Goal: Obtain resource: Download file/media

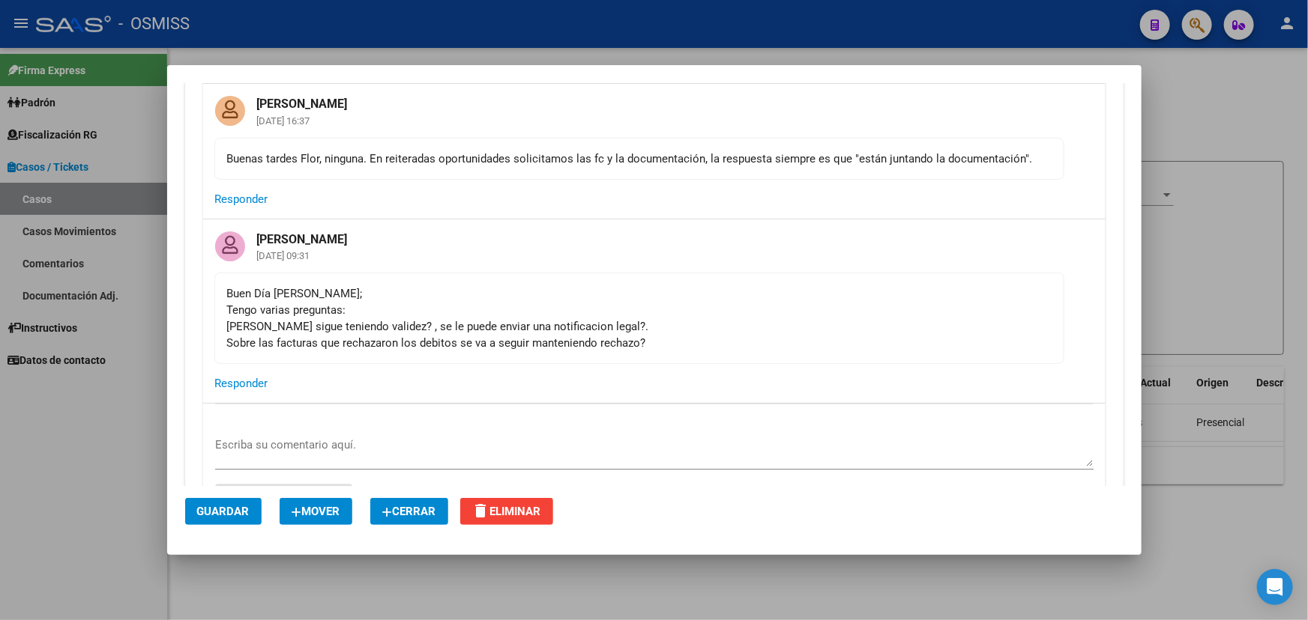
scroll to position [4904, 0]
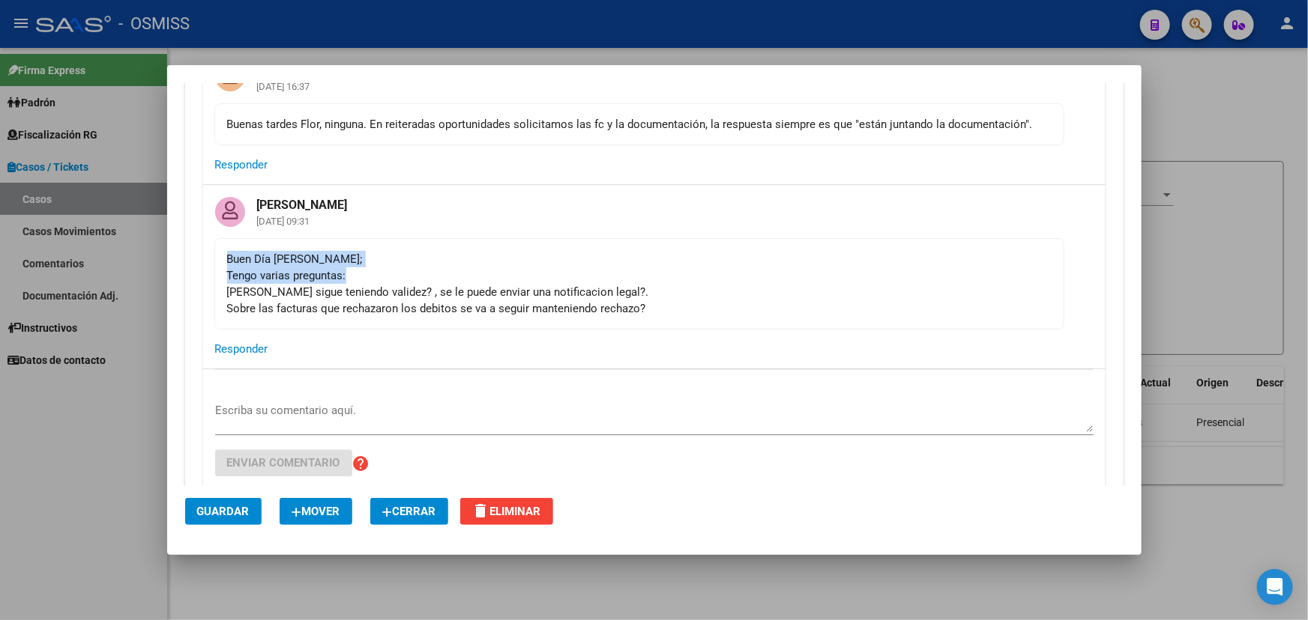
drag, startPoint x: 223, startPoint y: 265, endPoint x: 354, endPoint y: 300, distance: 135.2
click at [370, 285] on mat-card-content "Buen Día [PERSON_NAME]; Tengo varias preguntas: [PERSON_NAME] sigue teniendo va…" at bounding box center [639, 283] width 850 height 91
click at [340, 309] on div "Buen Día [PERSON_NAME]; Tengo varias preguntas: [PERSON_NAME] sigue teniendo va…" at bounding box center [639, 284] width 824 height 66
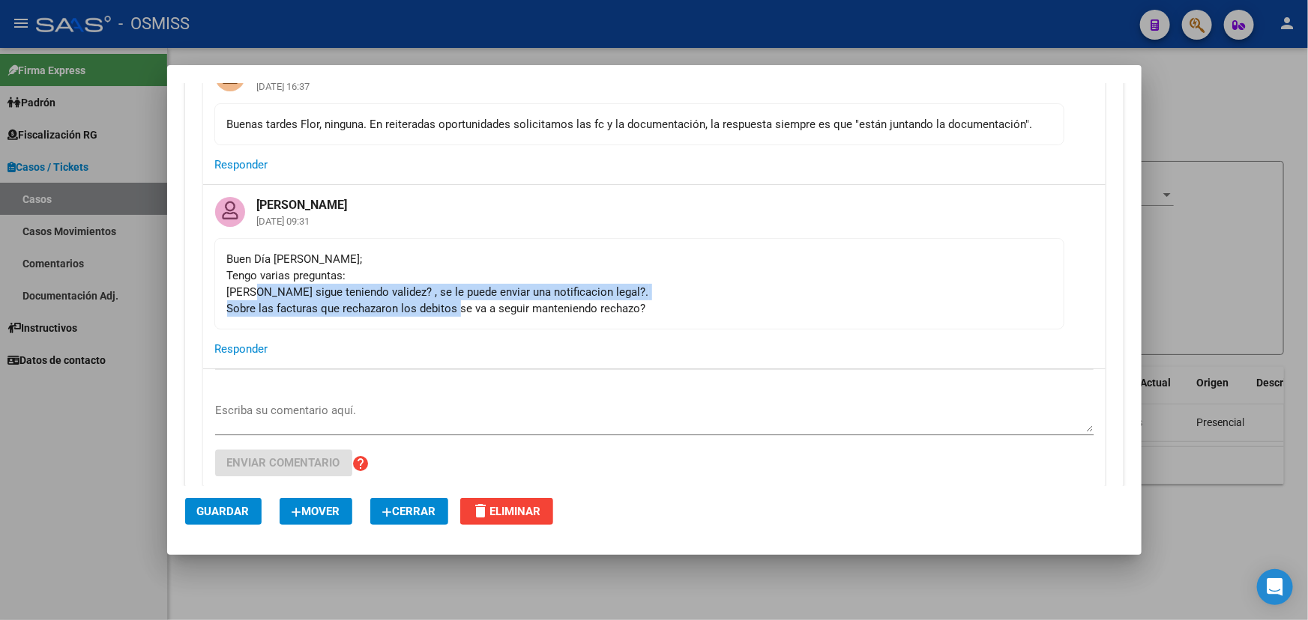
drag, startPoint x: 258, startPoint y: 303, endPoint x: 575, endPoint y: 306, distance: 317.0
click at [482, 311] on div "Buen Día [PERSON_NAME]; Tengo varias preguntas: [PERSON_NAME] sigue teniendo va…" at bounding box center [639, 284] width 824 height 66
click at [622, 305] on div "Buen Día [PERSON_NAME]; Tengo varias preguntas: [PERSON_NAME] sigue teniendo va…" at bounding box center [639, 284] width 824 height 66
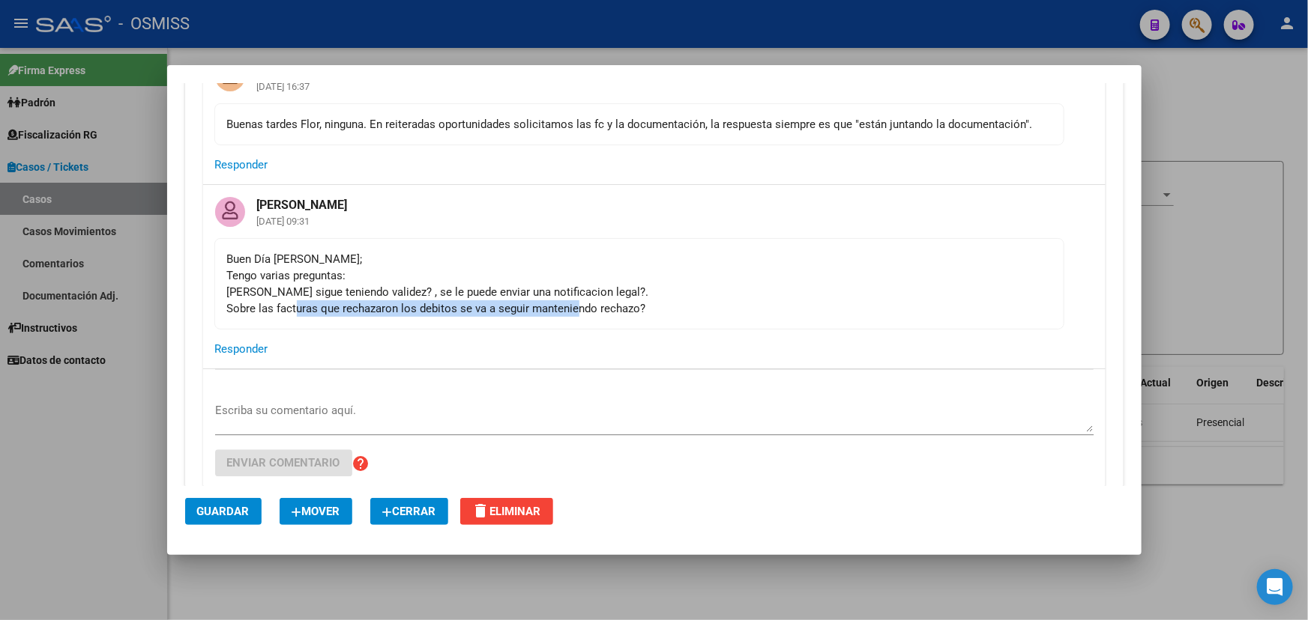
drag, startPoint x: 298, startPoint y: 315, endPoint x: 635, endPoint y: 321, distance: 337.2
click at [587, 317] on div "Buen Día [PERSON_NAME]; Tengo varias preguntas: [PERSON_NAME] sigue teniendo va…" at bounding box center [639, 284] width 824 height 66
click at [639, 317] on div "Buen Día [PERSON_NAME]; Tengo varias preguntas: [PERSON_NAME] sigue teniendo va…" at bounding box center [639, 284] width 824 height 66
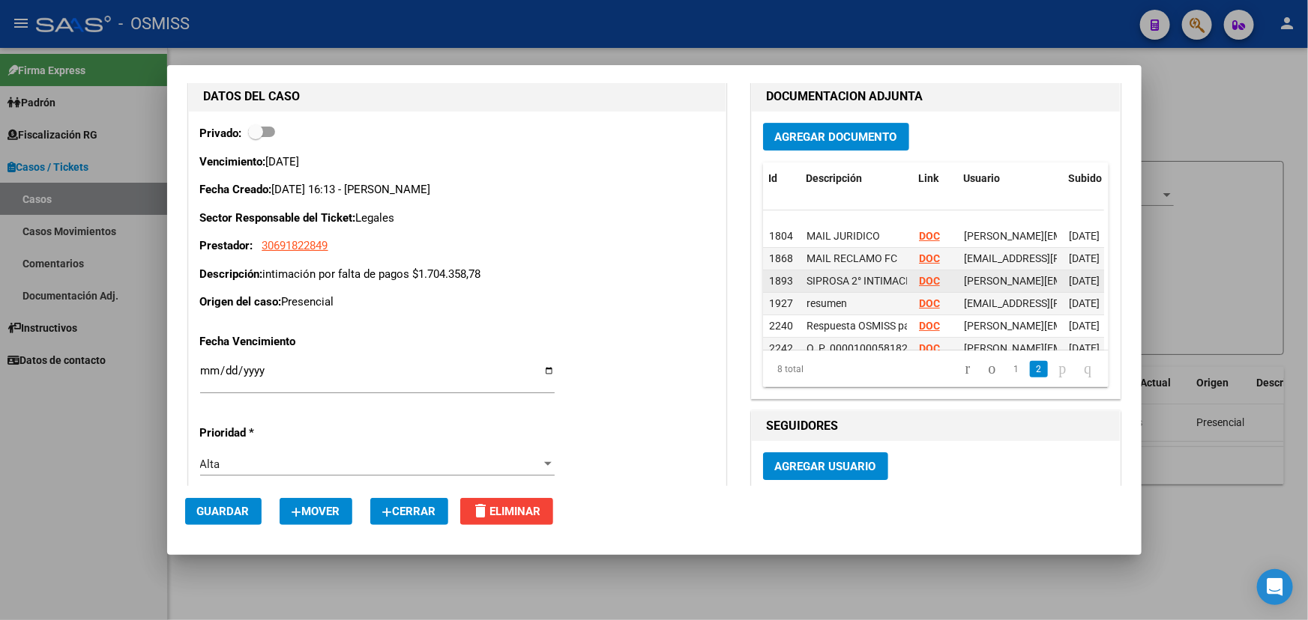
scroll to position [55, 0]
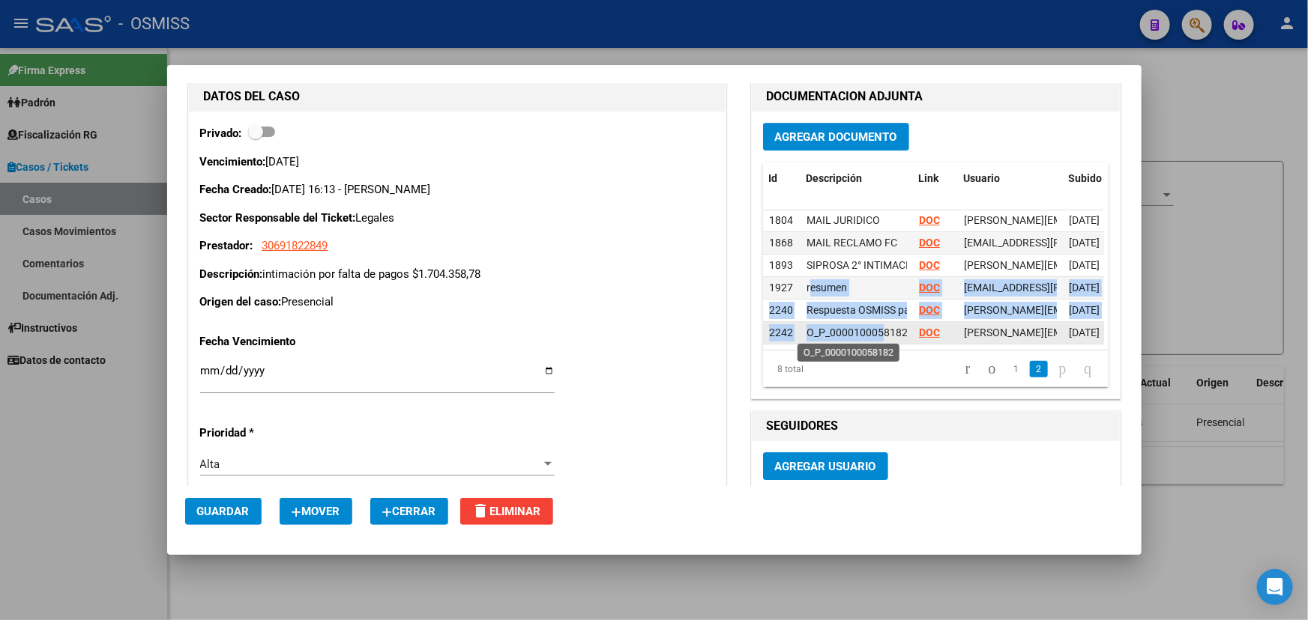
drag, startPoint x: 802, startPoint y: 291, endPoint x: 877, endPoint y: 325, distance: 83.2
click at [877, 325] on datatable-scroller "1804 MAIL JURIDICO DOC [PERSON_NAME][EMAIL_ADDRESS][PERSON_NAME][DOMAIN_NAME] -…" at bounding box center [933, 255] width 341 height 180
click at [853, 327] on span "O_P_0000100058182" at bounding box center [856, 333] width 101 height 12
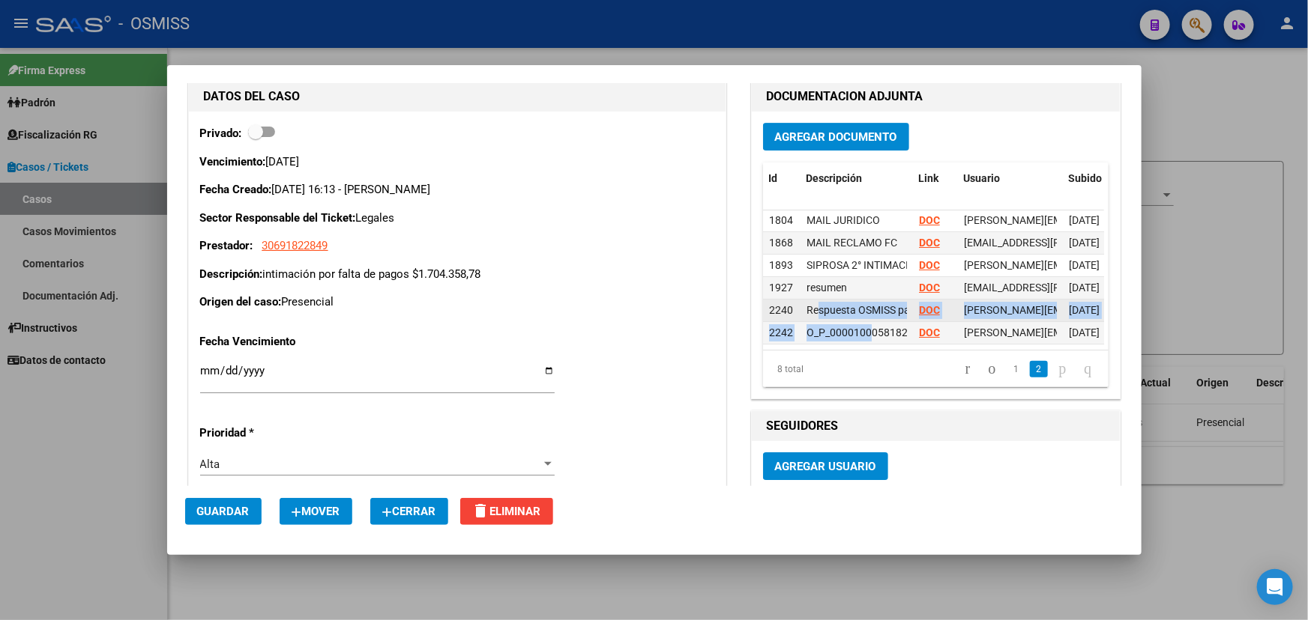
drag, startPoint x: 867, startPoint y: 331, endPoint x: 810, endPoint y: 300, distance: 65.1
click at [810, 300] on datatable-scroller "1804 MAIL JURIDICO DOC [PERSON_NAME][EMAIL_ADDRESS][PERSON_NAME][DOMAIN_NAME] -…" at bounding box center [933, 255] width 341 height 180
click at [810, 300] on datatable-body-cell "Respuesta OSMISS parte 1" at bounding box center [856, 311] width 112 height 22
drag, startPoint x: 796, startPoint y: 306, endPoint x: 910, endPoint y: 311, distance: 114.7
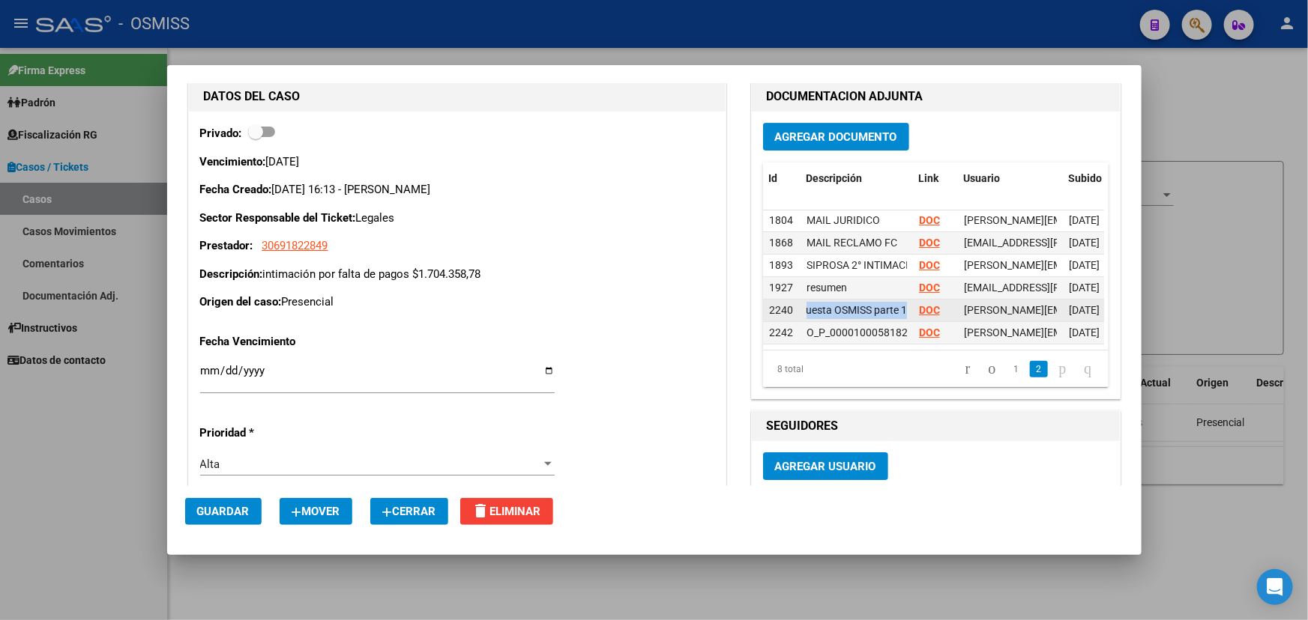
click at [910, 311] on div "2240 Respuesta OSMISS parte 1 DOC [PERSON_NAME][EMAIL_ADDRESS][PERSON_NAME][DOM…" at bounding box center [988, 311] width 450 height 22
click at [854, 329] on span "O_P_0000100058182" at bounding box center [856, 333] width 101 height 12
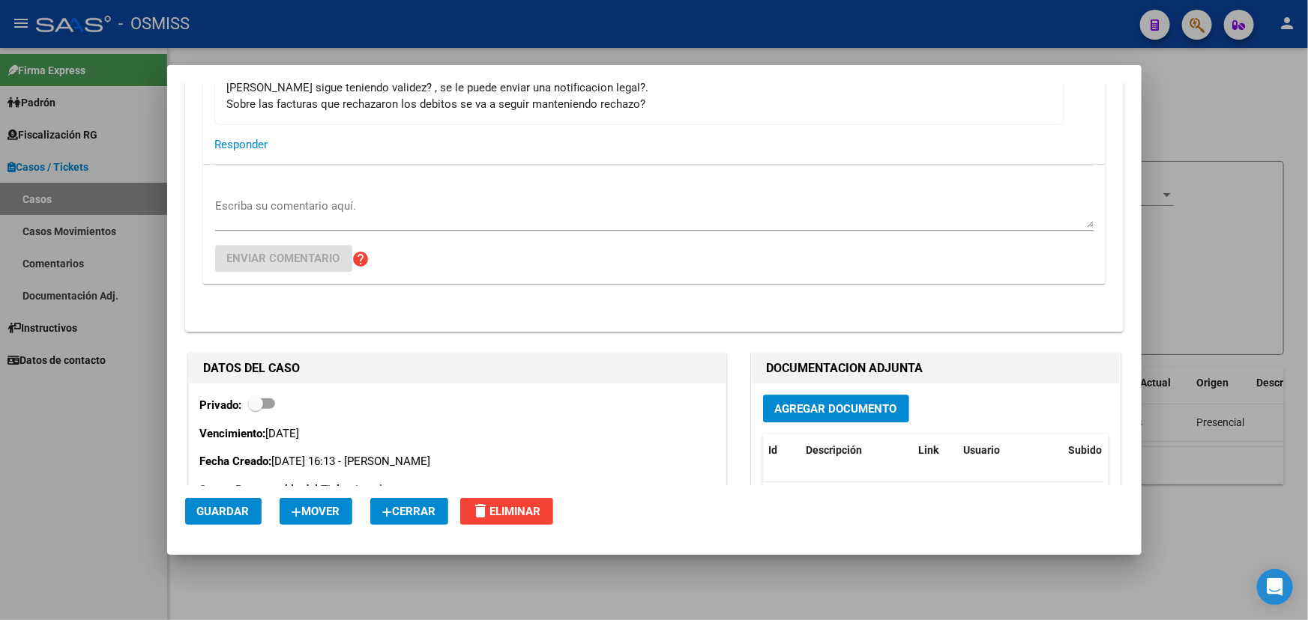
scroll to position [4972, 0]
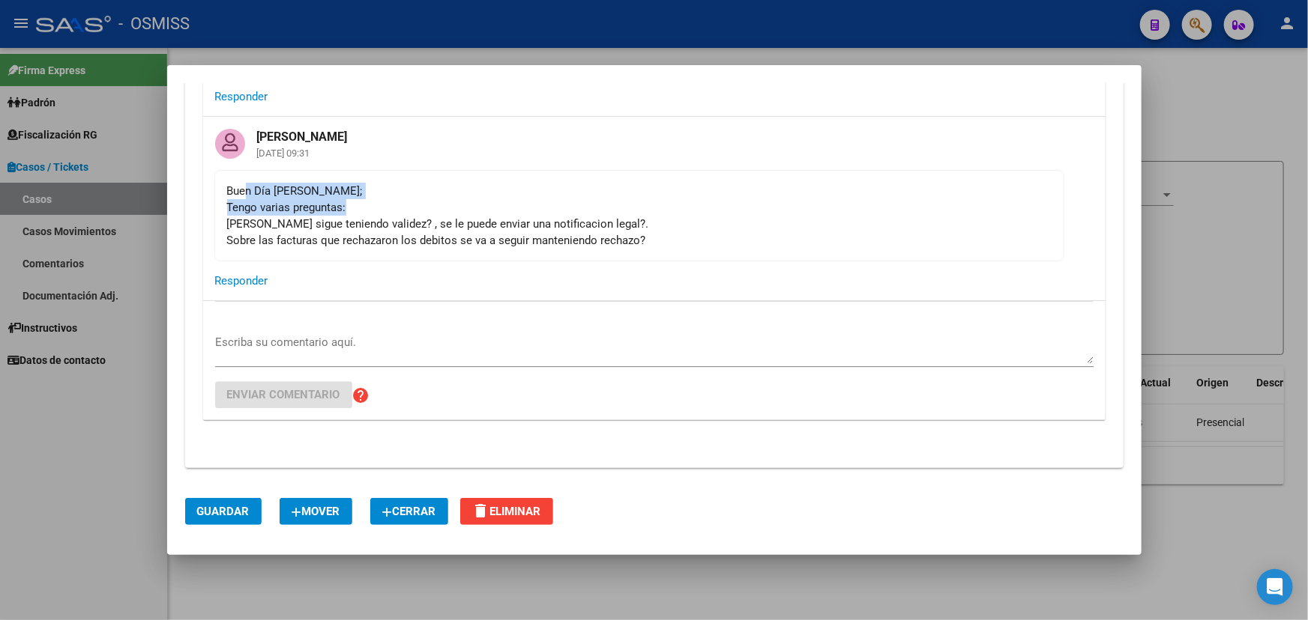
drag, startPoint x: 302, startPoint y: 215, endPoint x: 513, endPoint y: 215, distance: 210.6
click at [512, 215] on div "Buen Día [PERSON_NAME]; Tengo varias preguntas: [PERSON_NAME] sigue teniendo va…" at bounding box center [639, 216] width 824 height 66
click at [569, 249] on div "Buen Día [PERSON_NAME]; Tengo varias preguntas: [PERSON_NAME] sigue teniendo va…" at bounding box center [639, 216] width 824 height 66
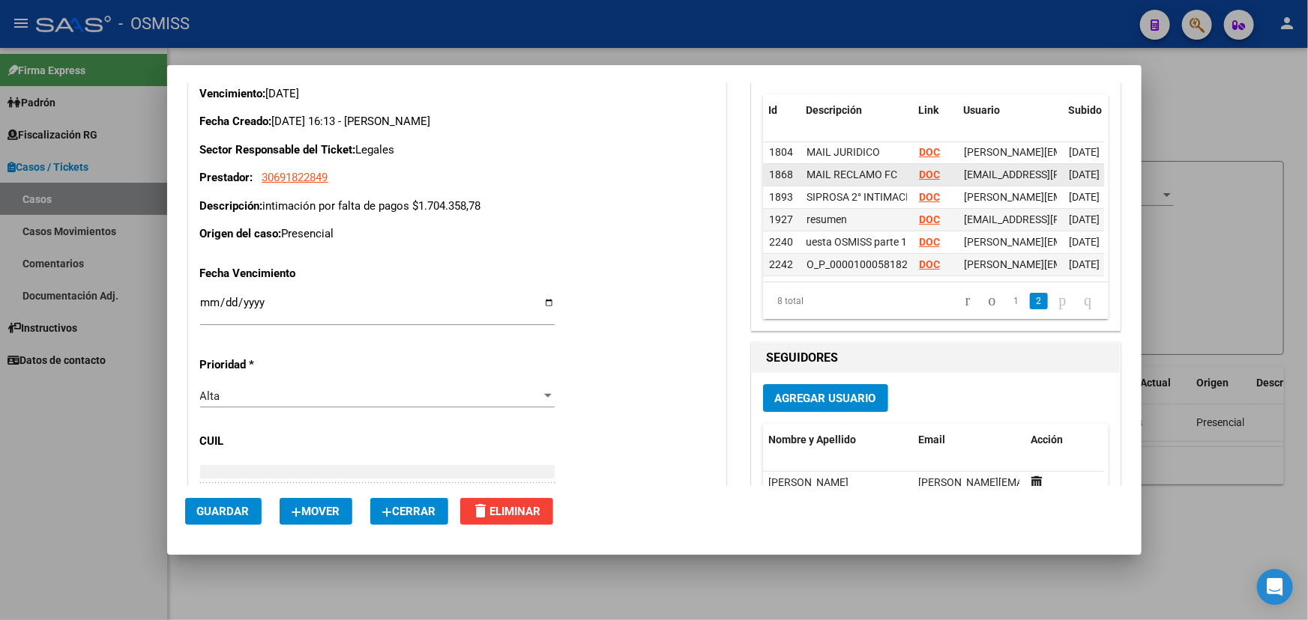
scroll to position [0, 0]
click at [925, 181] on strong "DOC" at bounding box center [929, 175] width 21 height 12
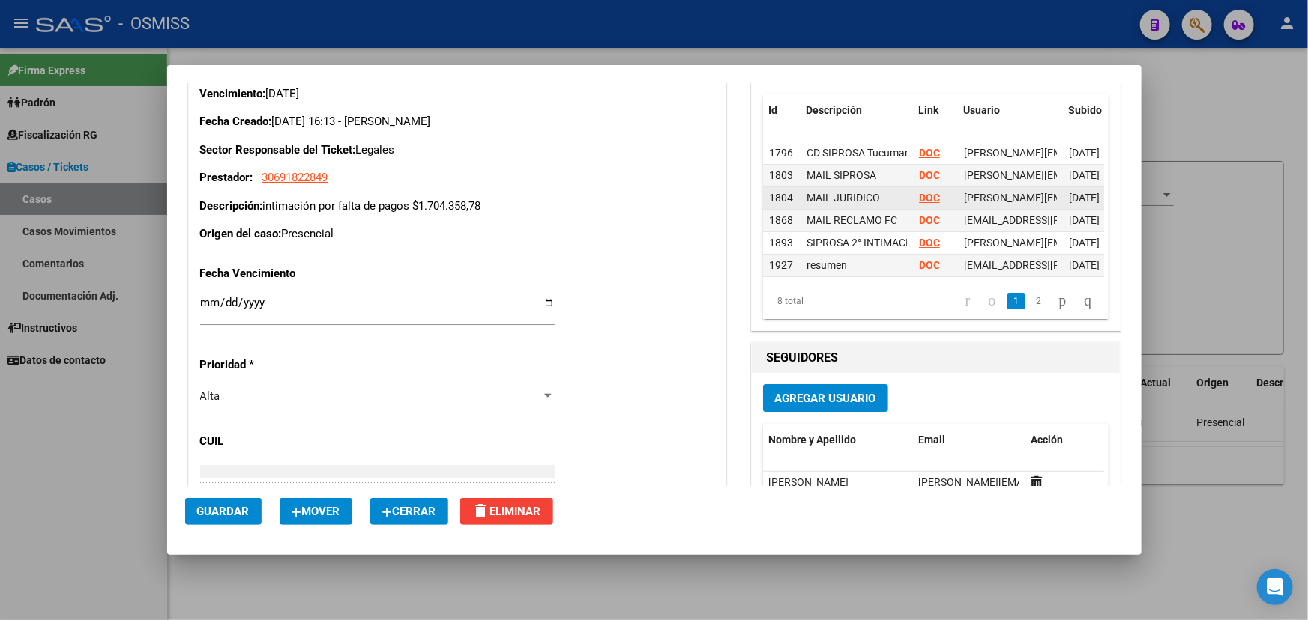
click at [919, 203] on strong "DOC" at bounding box center [929, 198] width 21 height 12
click at [928, 221] on div "DOC" at bounding box center [935, 220] width 33 height 17
click at [919, 226] on strong "DOC" at bounding box center [929, 220] width 21 height 12
